Goal: Information Seeking & Learning: Learn about a topic

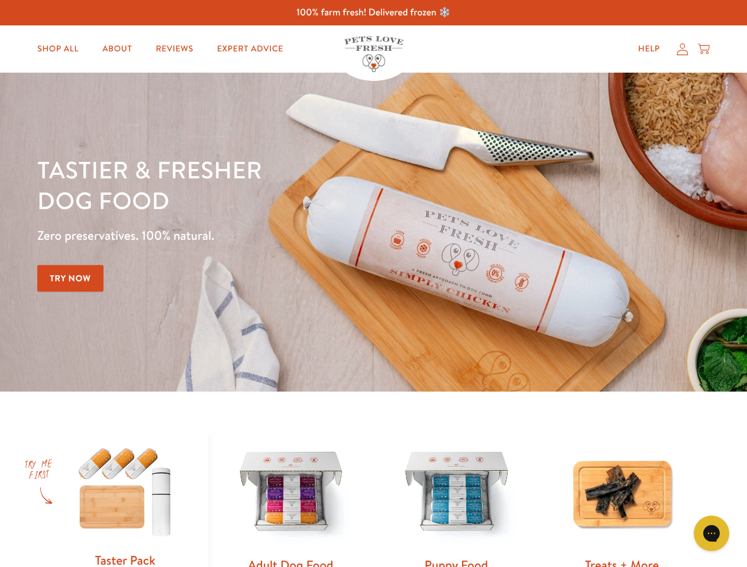
click at [373, 284] on div "Tastier & fresher dog food Zero preservatives. 100% natural. Try Now" at bounding box center [261, 232] width 448 height 156
click at [711, 534] on icon "Open gorgias live chat" at bounding box center [710, 533] width 11 height 11
